Goal: Information Seeking & Learning: Learn about a topic

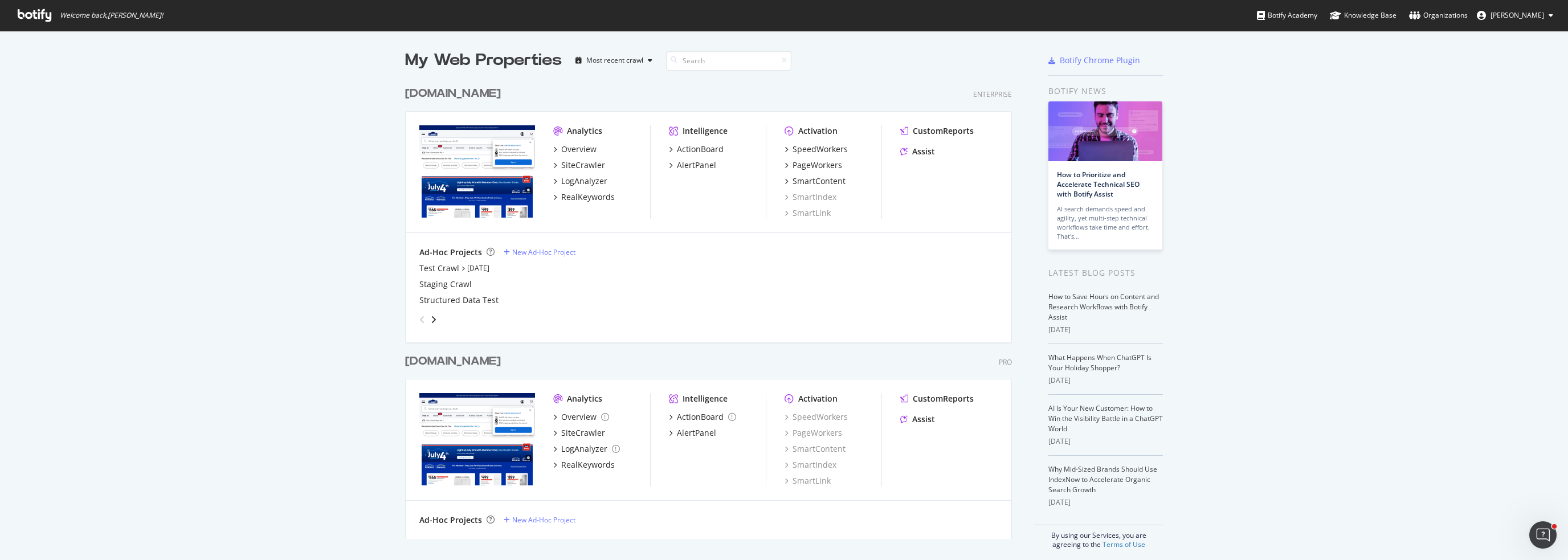
click at [463, 362] on div "[DOMAIN_NAME]" at bounding box center [453, 361] width 96 height 17
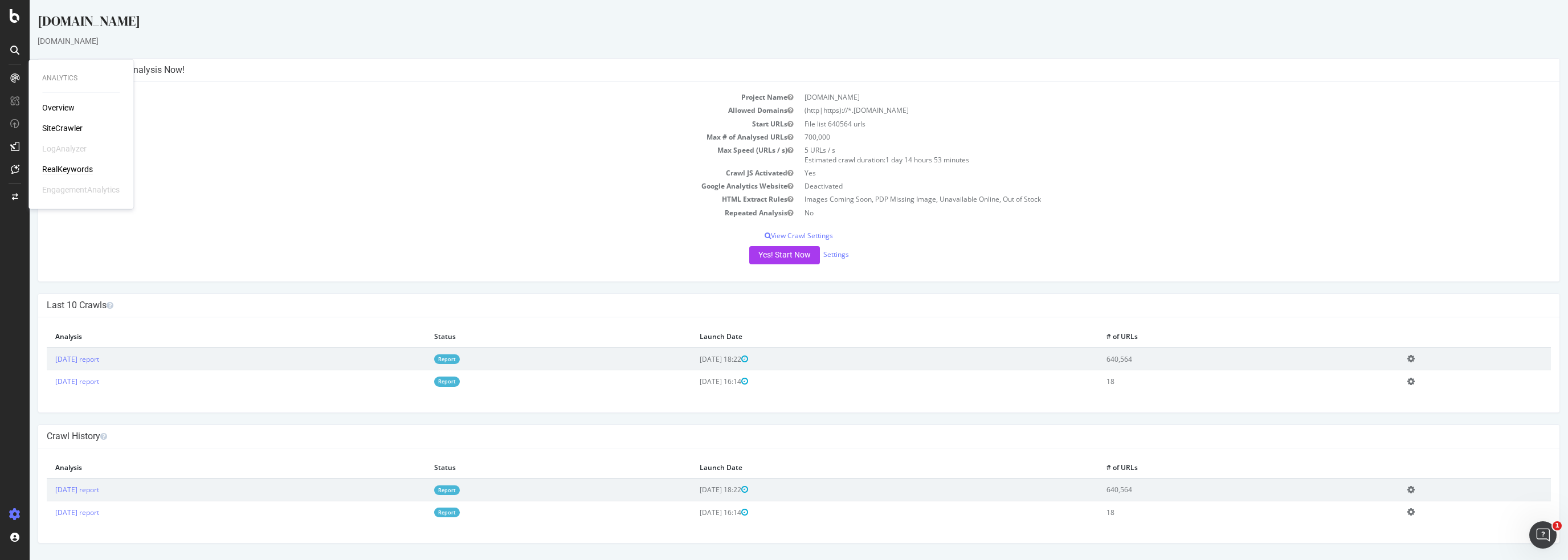
click at [71, 163] on div "RealKeywords" at bounding box center [67, 169] width 51 height 12
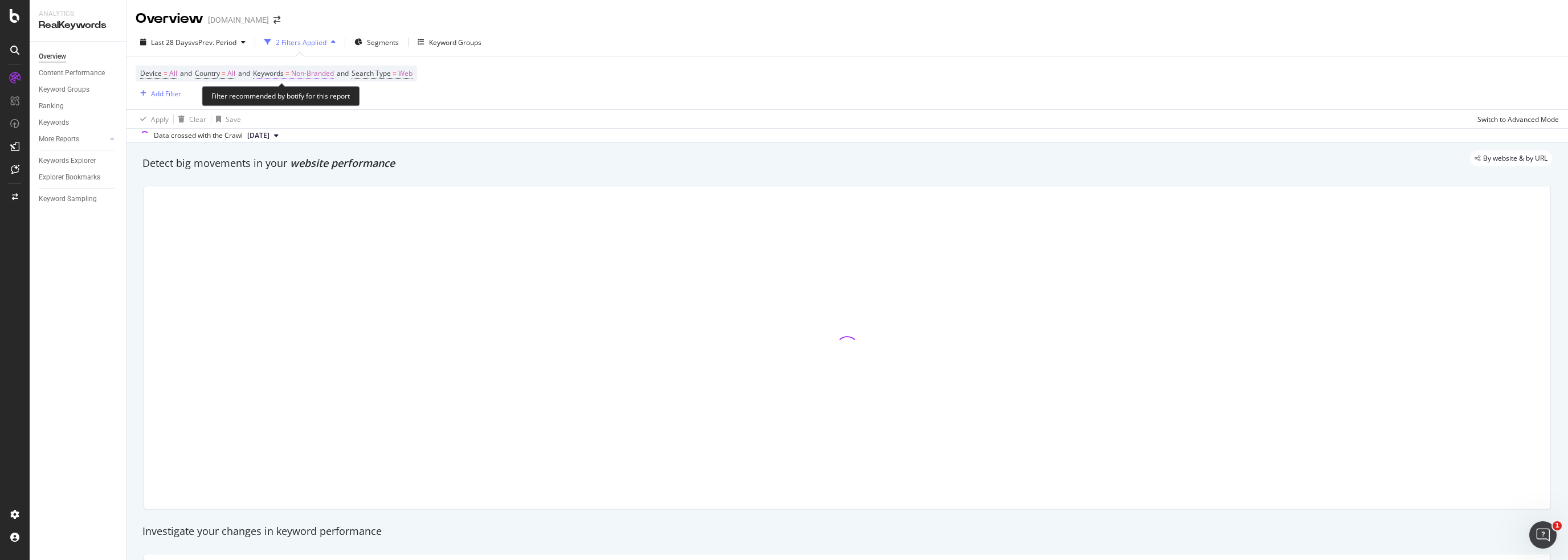
click at [284, 73] on span "Keywords" at bounding box center [268, 73] width 30 height 9
click at [299, 105] on div "Non-Branded" at bounding box center [300, 100] width 61 height 17
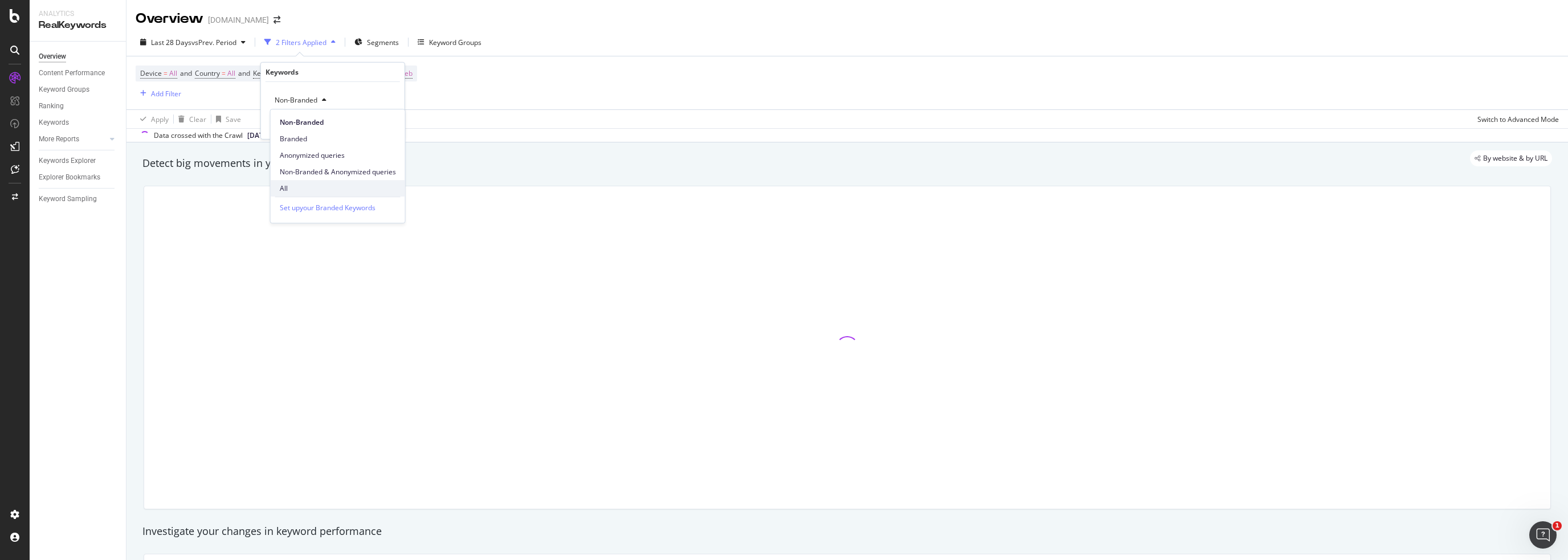
click at [298, 184] on span "All" at bounding box center [338, 189] width 116 height 10
click at [387, 123] on div "Apply" at bounding box center [387, 123] width 17 height 9
click at [151, 92] on div "Add Filter" at bounding box center [166, 94] width 30 height 9
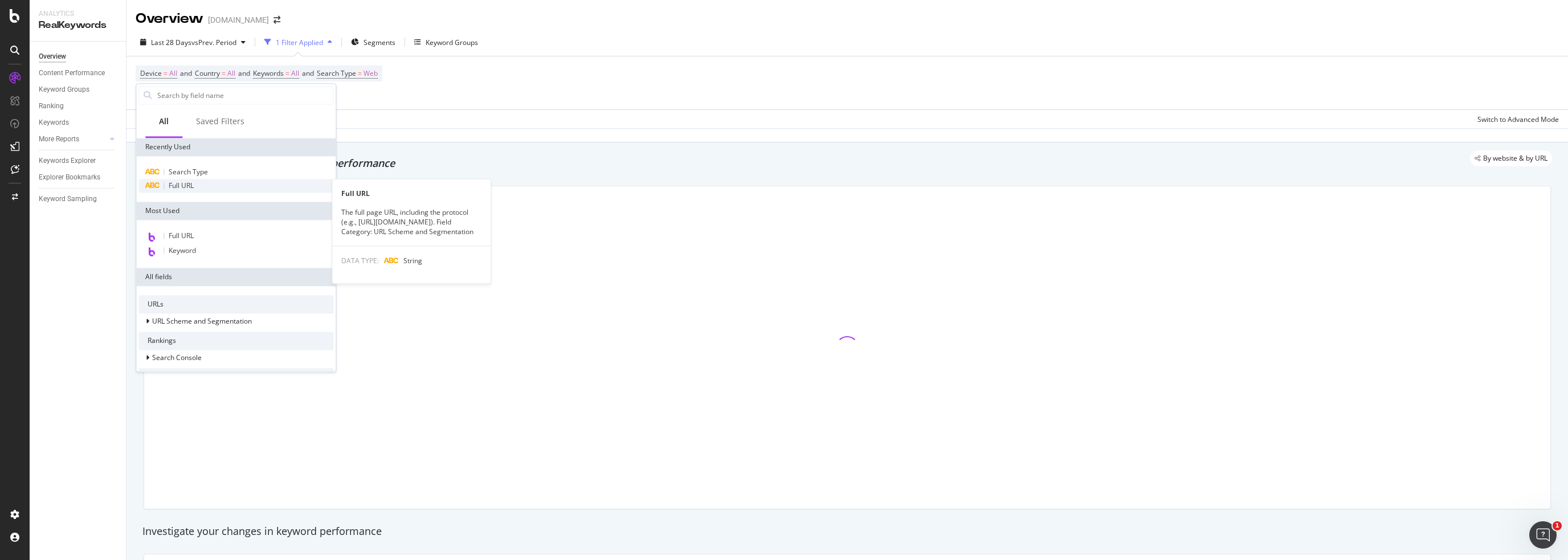
click at [191, 182] on span "Full URL" at bounding box center [181, 185] width 25 height 9
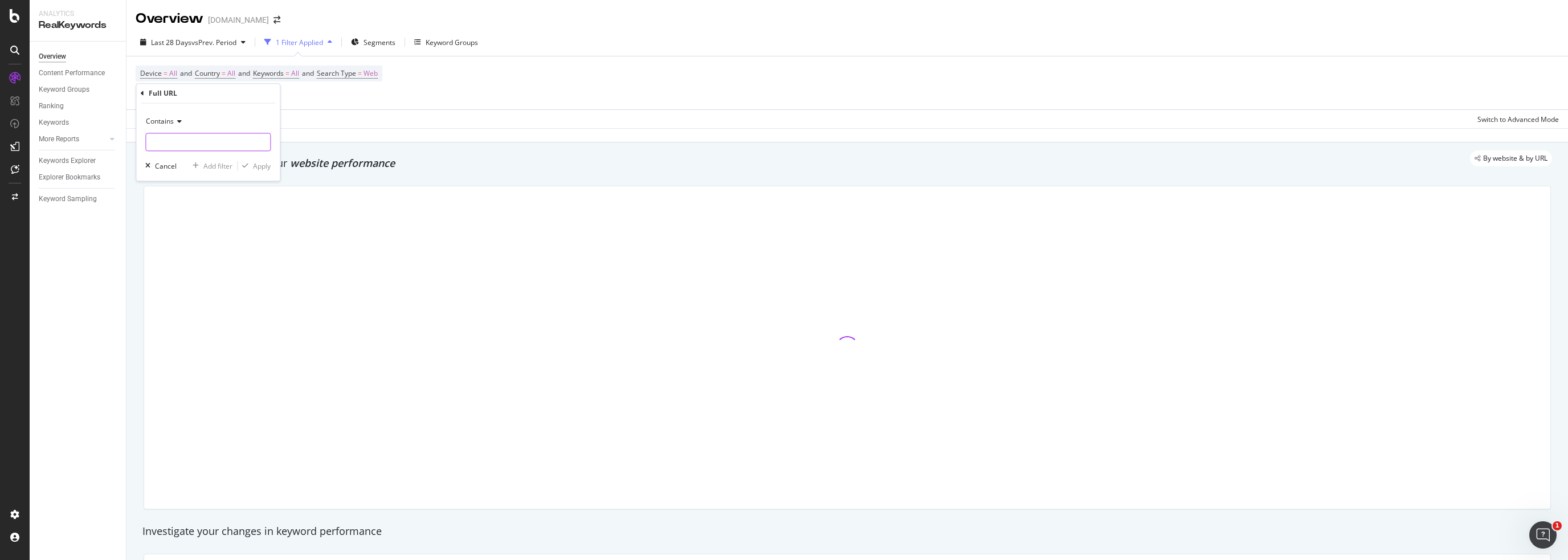
drag, startPoint x: 236, startPoint y: 141, endPoint x: 245, endPoint y: 141, distance: 9.0
click at [238, 142] on input "text" at bounding box center [207, 142] width 124 height 18
type input "/store/"
click at [265, 166] on div "Apply" at bounding box center [262, 165] width 17 height 9
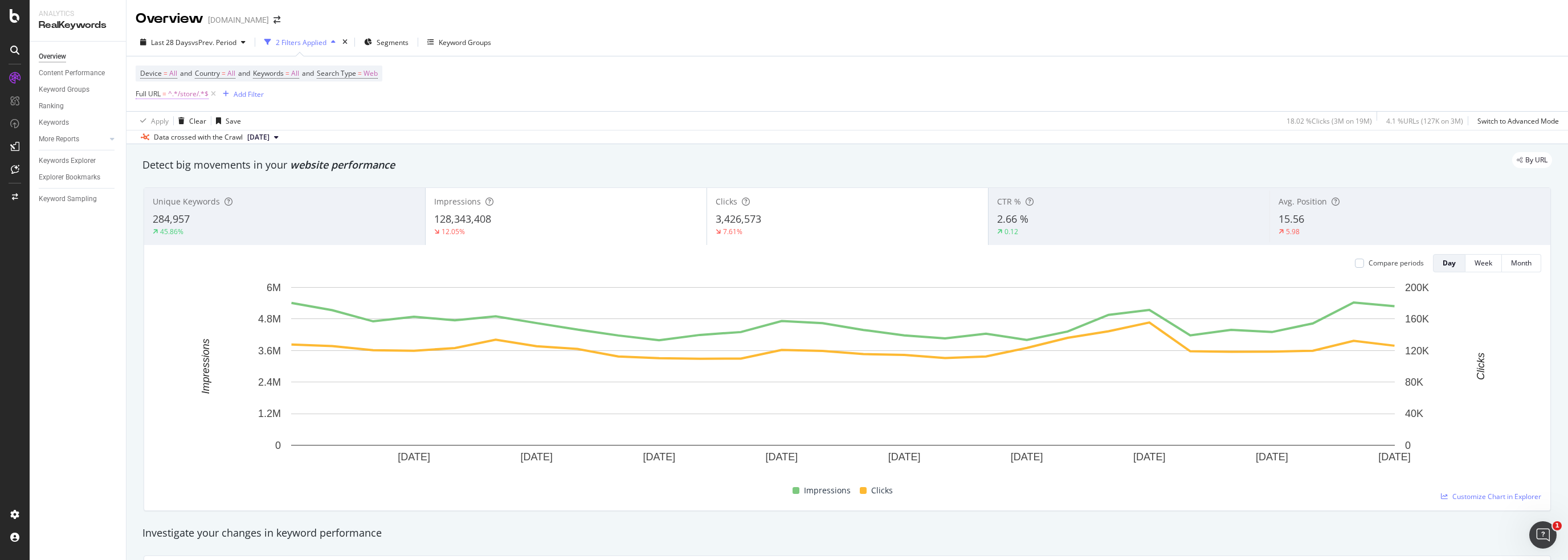
click at [180, 96] on span "^.*/store/.*$" at bounding box center [189, 94] width 41 height 16
click at [190, 137] on input "/store/" at bounding box center [199, 141] width 107 height 18
paste input "Lowes-Stores"
type input "Lowes-Stores"
click at [264, 163] on div "Apply" at bounding box center [262, 165] width 17 height 9
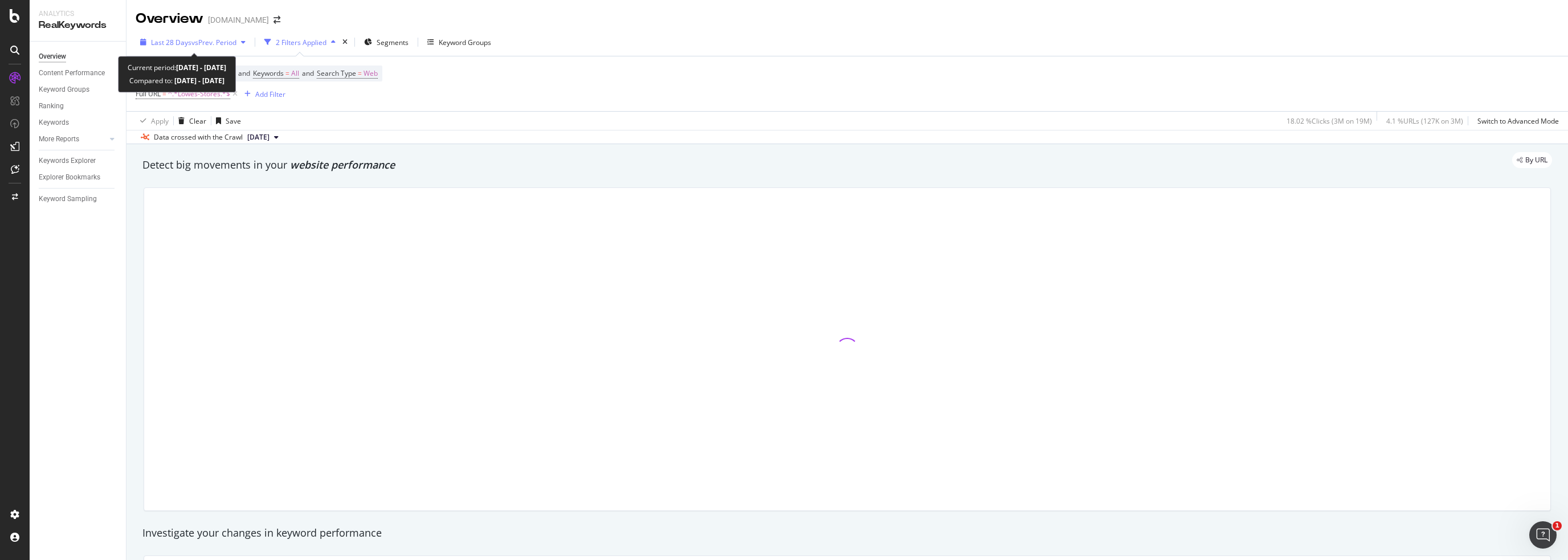
click at [236, 44] on span "vs Prev. Period" at bounding box center [214, 42] width 45 height 9
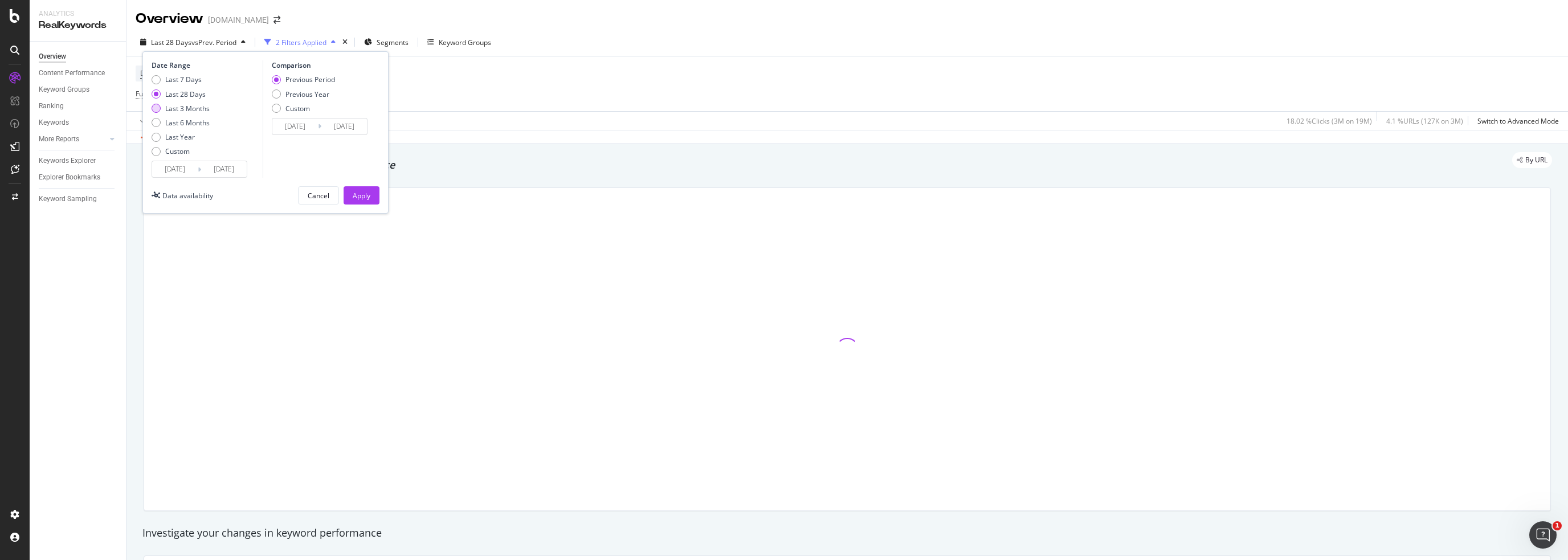
click at [192, 110] on div "Last 3 Months" at bounding box center [187, 108] width 44 height 9
type input "[DATE]"
click at [329, 91] on div "Previous Year" at bounding box center [303, 94] width 63 height 9
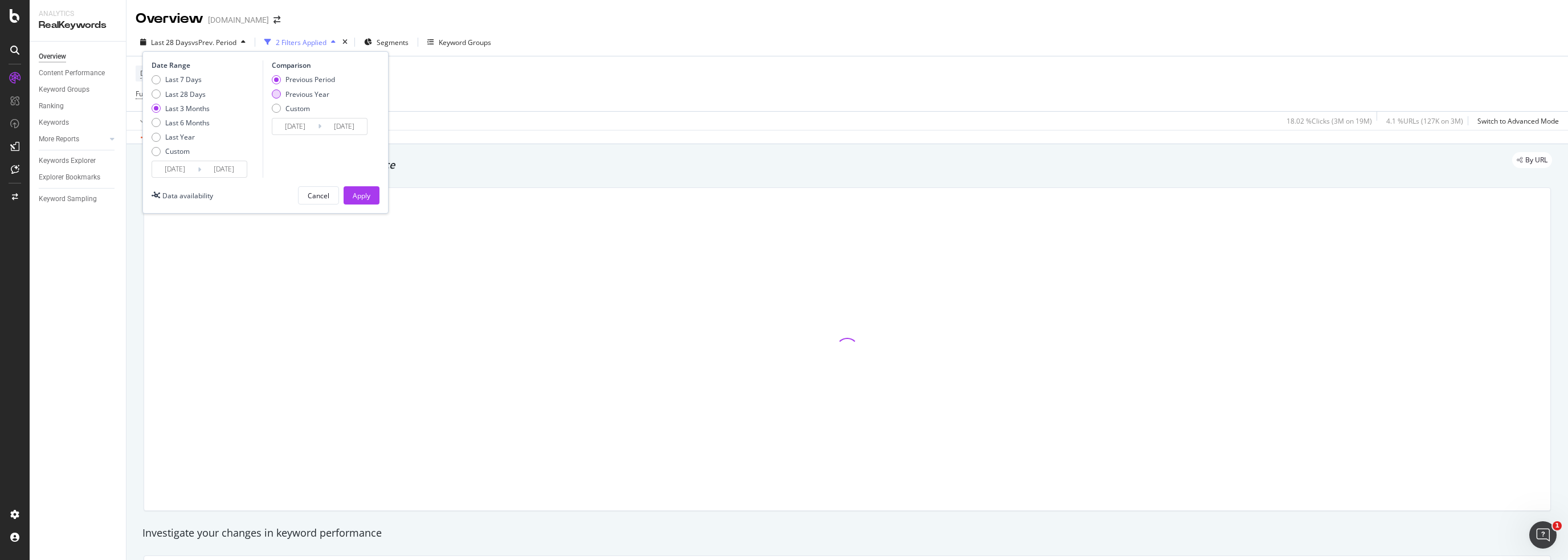
type input "[DATE]"
click at [368, 191] on div "Apply" at bounding box center [361, 195] width 17 height 9
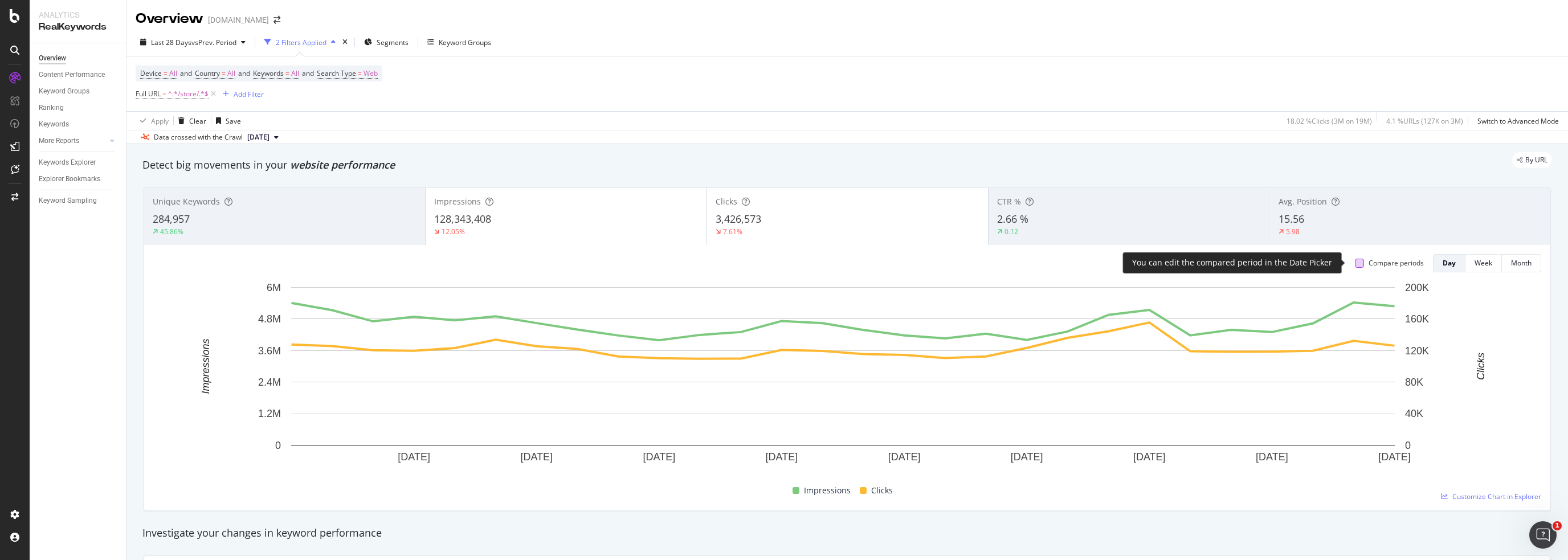
click at [1355, 262] on div at bounding box center [1359, 263] width 9 height 9
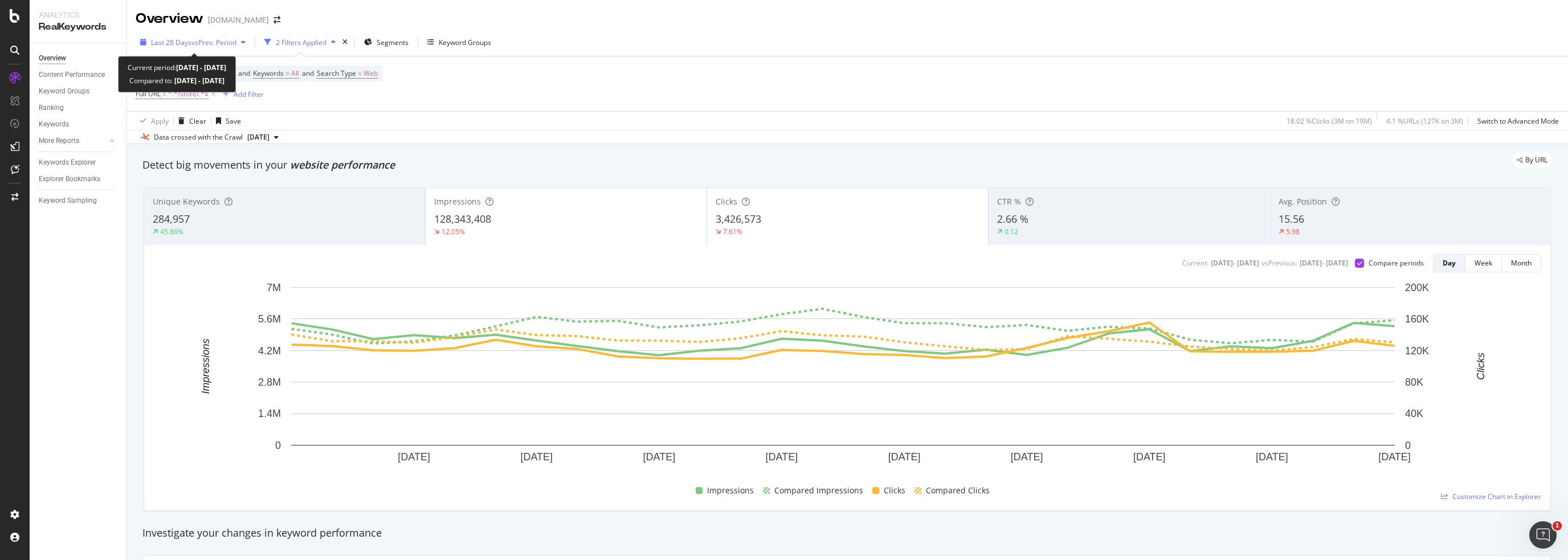
click at [230, 48] on div "Last 28 Days vs Prev. Period" at bounding box center [193, 42] width 115 height 17
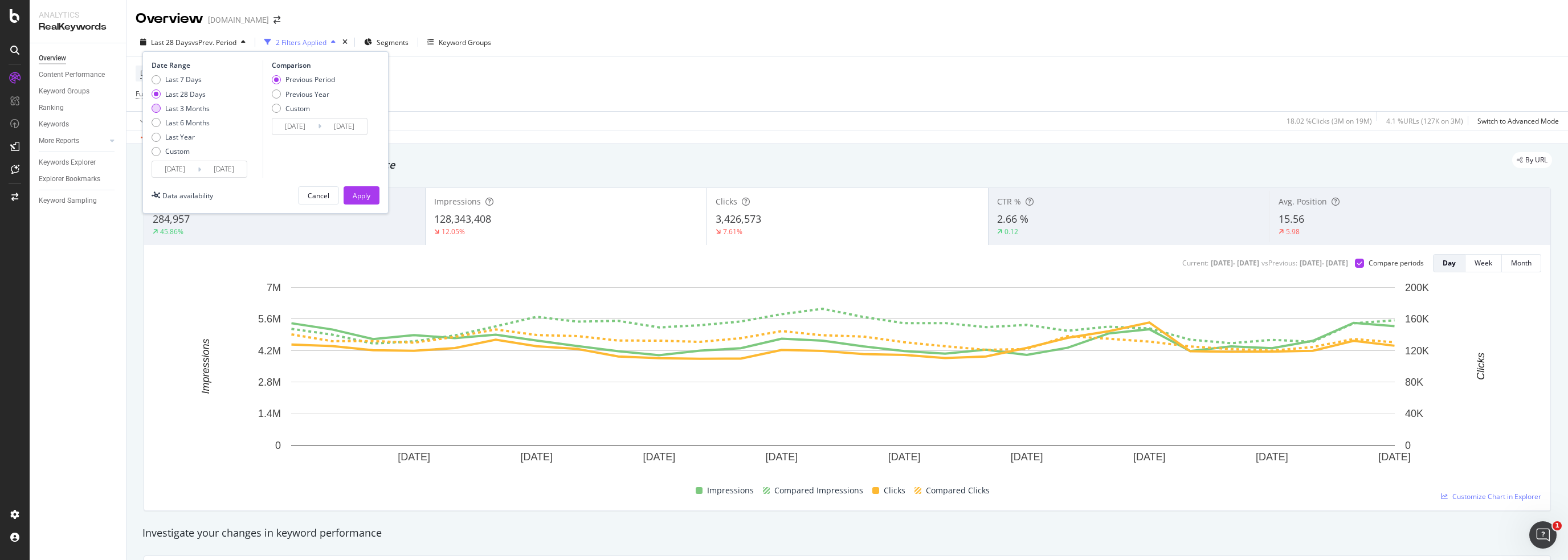
click at [165, 109] on div "Last 3 Months" at bounding box center [187, 108] width 44 height 9
type input "[DATE]"
click at [277, 92] on div "Previous Year" at bounding box center [276, 94] width 9 height 9
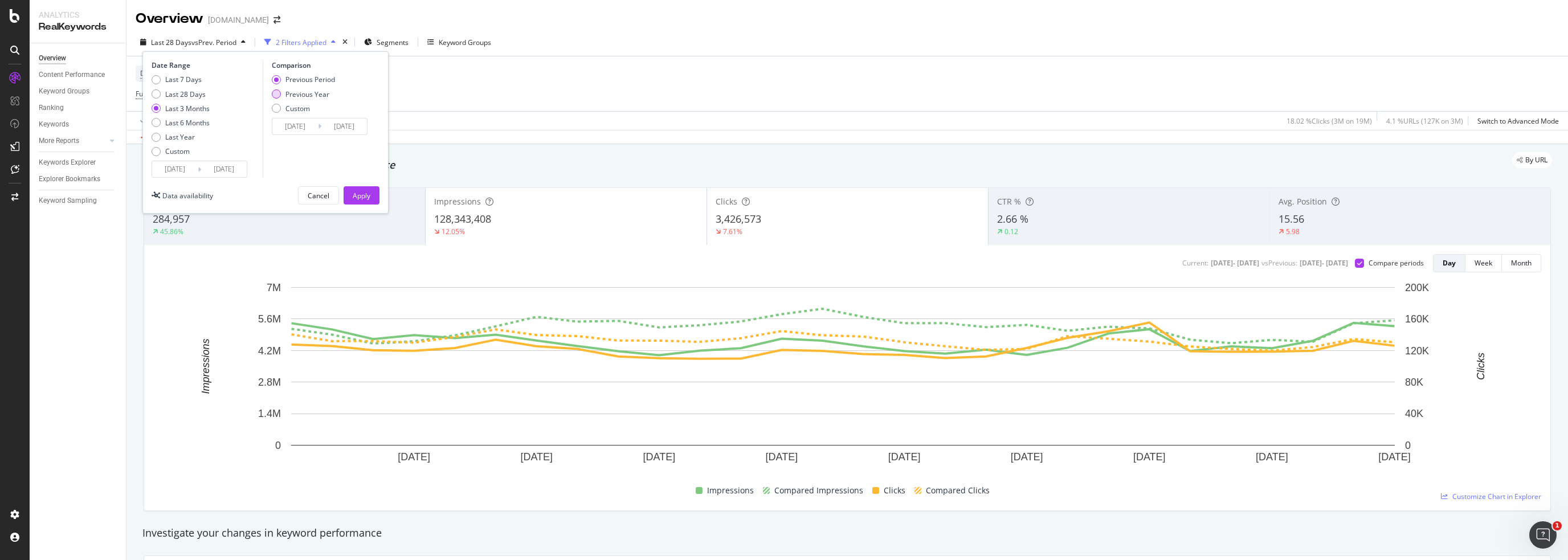
type input "[DATE]"
click at [361, 194] on div "Apply" at bounding box center [361, 195] width 17 height 9
